Goal: Information Seeking & Learning: Understand process/instructions

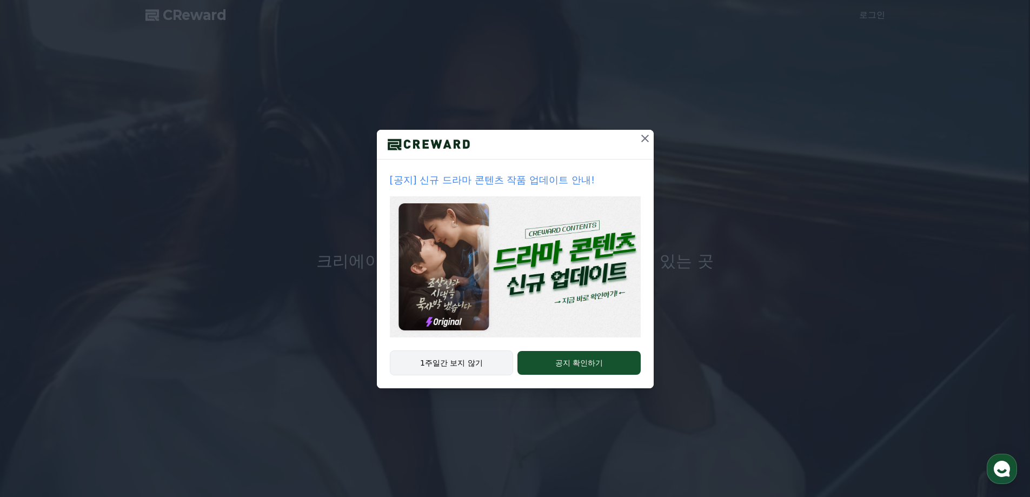
click at [468, 363] on button "1주일간 보지 않기" at bounding box center [452, 362] width 124 height 25
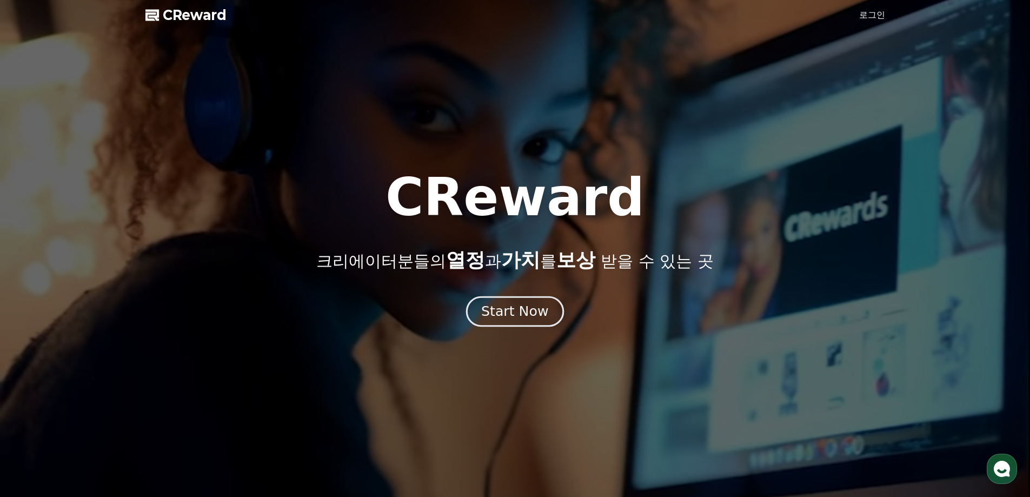
click at [519, 315] on div "Start Now" at bounding box center [514, 311] width 67 height 18
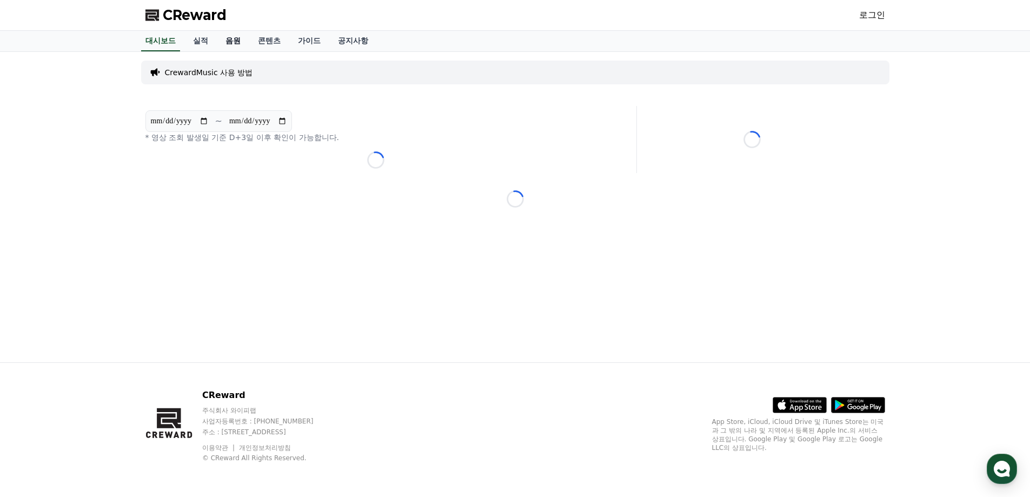
click at [242, 43] on link "음원" at bounding box center [233, 41] width 32 height 21
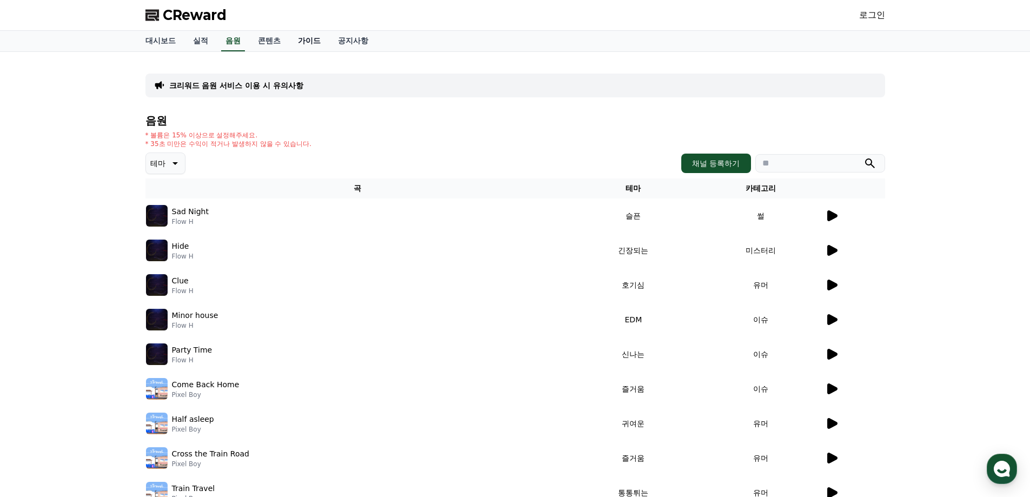
click at [302, 42] on link "가이드" at bounding box center [309, 41] width 40 height 21
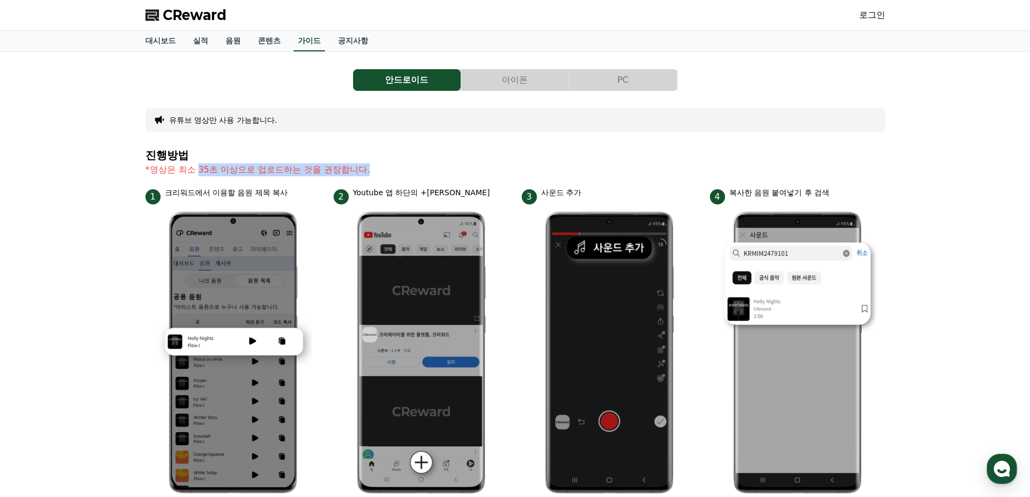
drag, startPoint x: 197, startPoint y: 171, endPoint x: 372, endPoint y: 173, distance: 174.2
click at [372, 173] on p "*영상은 최소 35초 이상으로 업로드하는 것을 권장합니다." at bounding box center [515, 169] width 740 height 13
click at [386, 170] on p "*영상은 최소 35초 이상으로 업로드하는 것을 권장합니다." at bounding box center [515, 169] width 740 height 13
click at [625, 82] on button "PC" at bounding box center [624, 80] width 108 height 22
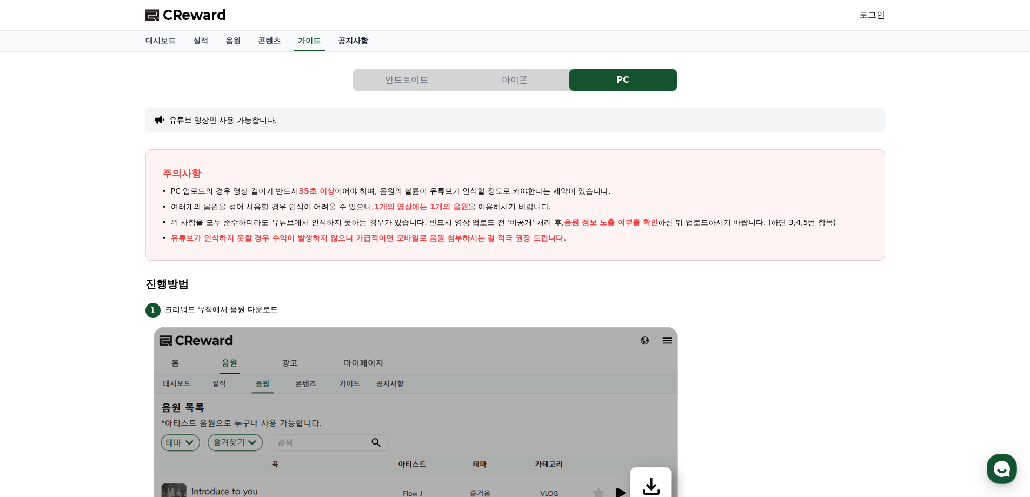
click at [362, 38] on link "공지사항" at bounding box center [353, 41] width 48 height 21
